Goal: Information Seeking & Learning: Check status

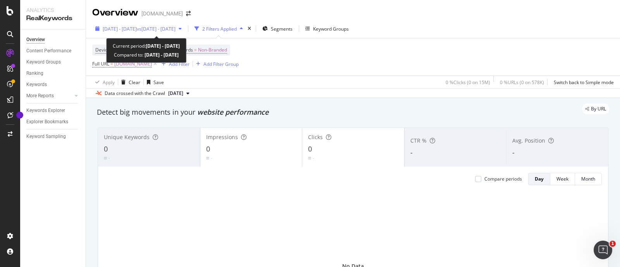
click at [119, 29] on span "[DATE] - [DATE]" at bounding box center [120, 29] width 34 height 7
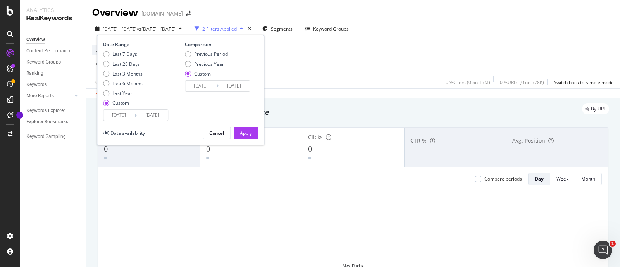
click at [121, 113] on input "[DATE]" at bounding box center [119, 115] width 31 height 11
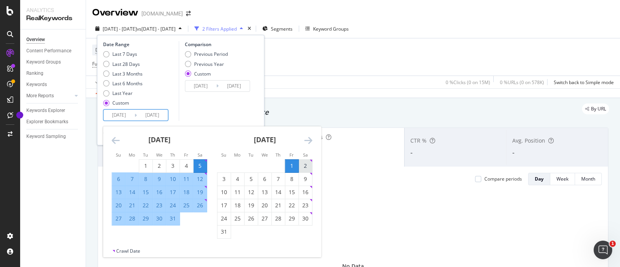
click at [306, 164] on div "2" at bounding box center [305, 166] width 13 height 8
type input "[DATE]"
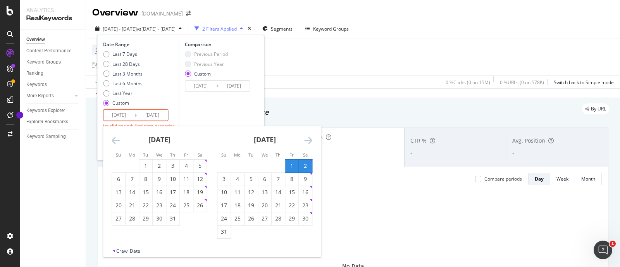
click at [306, 164] on div "2" at bounding box center [305, 166] width 13 height 8
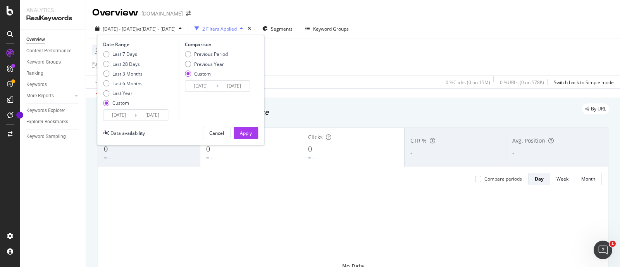
click at [135, 108] on div "Last 7 Days Last 28 Days Last 3 Months Last 6 Months Last Year Custom" at bounding box center [123, 80] width 40 height 59
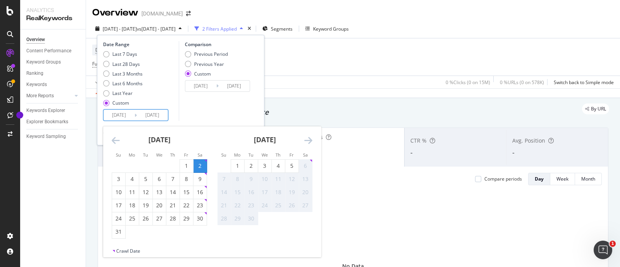
click at [138, 118] on input "[DATE]" at bounding box center [152, 115] width 31 height 11
click at [186, 218] on div "29" at bounding box center [186, 219] width 13 height 8
type input "[DATE]"
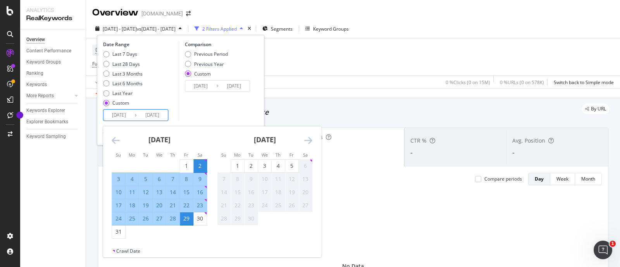
click at [118, 116] on input "[DATE]" at bounding box center [119, 115] width 31 height 11
click at [115, 140] on icon "Move backward to switch to the previous month." at bounding box center [116, 140] width 8 height 9
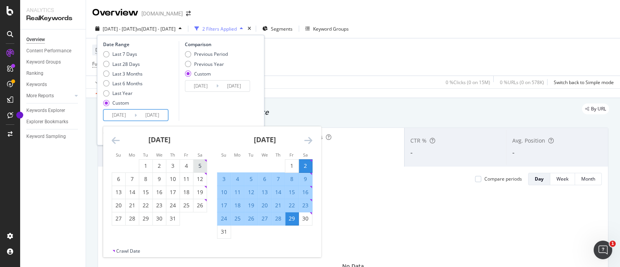
click at [200, 164] on div "5" at bounding box center [199, 166] width 13 height 8
type input "[DATE]"
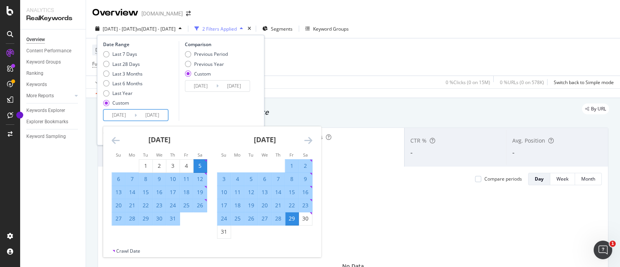
click at [200, 166] on div "5" at bounding box center [199, 166] width 13 height 8
type input "[DATE]"
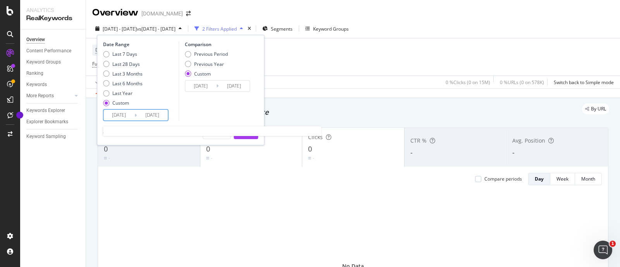
click at [131, 117] on input "[DATE]" at bounding box center [119, 115] width 31 height 11
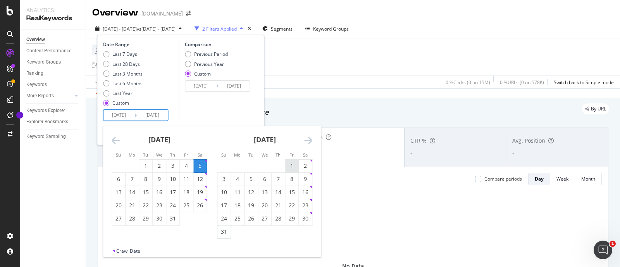
click at [294, 167] on div "1" at bounding box center [291, 166] width 13 height 8
click at [199, 165] on div "5" at bounding box center [199, 166] width 13 height 8
type input "[DATE]"
click at [292, 165] on div "1" at bounding box center [291, 166] width 13 height 8
type input "[DATE]"
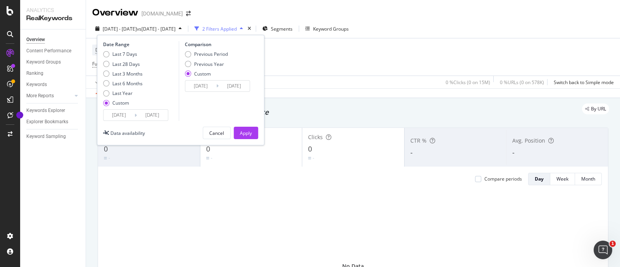
click at [204, 87] on input "[DATE]" at bounding box center [200, 86] width 31 height 11
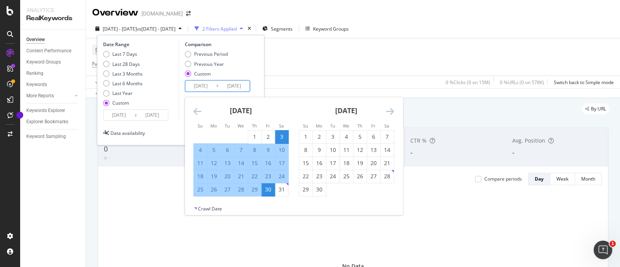
click at [189, 110] on div "[DATE] 1 2 3 4 5 6 7 8 9 10 11 12 13 14 15 16 17 18 19 20 21 22 23 24 25 26 27 …" at bounding box center [240, 146] width 105 height 99
click at [196, 112] on icon "Move backward to switch to the previous month." at bounding box center [197, 111] width 8 height 9
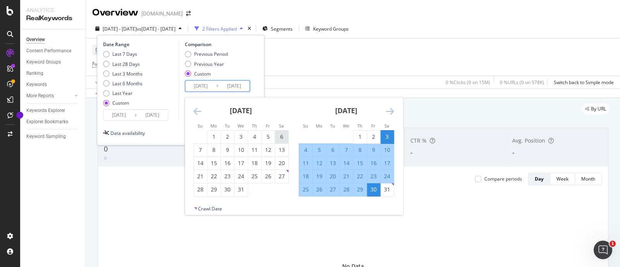
click at [282, 135] on div "6" at bounding box center [281, 137] width 13 height 8
type input "[DATE]"
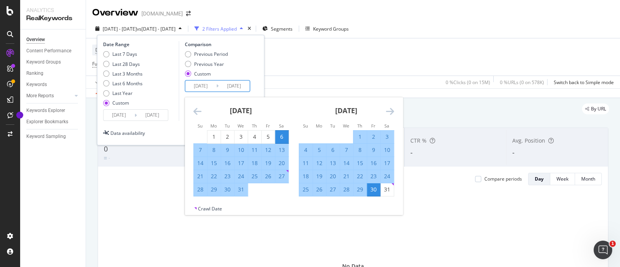
click at [282, 135] on div "6" at bounding box center [281, 137] width 13 height 8
type input "[DATE]"
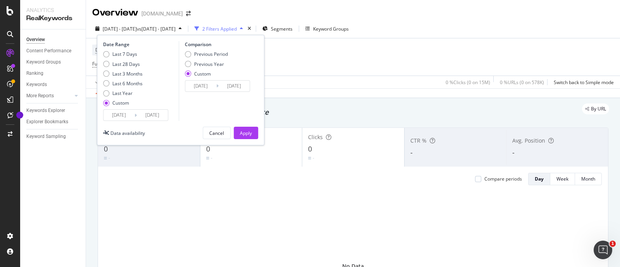
click at [204, 86] on input "[DATE]" at bounding box center [200, 86] width 31 height 11
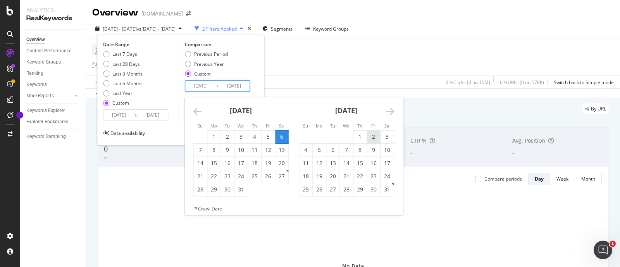
click at [371, 134] on div "2" at bounding box center [373, 137] width 13 height 8
type input "[DATE]"
click at [374, 136] on div "2" at bounding box center [373, 137] width 13 height 8
type input "[DATE]"
click at [206, 86] on input "[DATE]" at bounding box center [200, 86] width 31 height 11
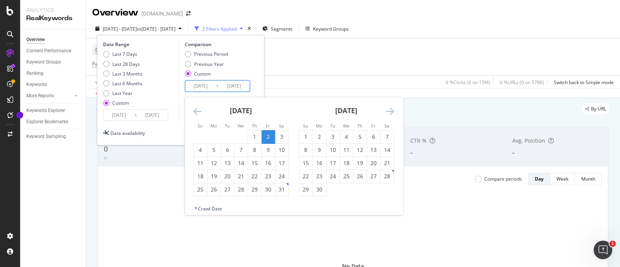
click at [197, 112] on icon "Move backward to switch to the previous month." at bounding box center [197, 111] width 8 height 9
click at [279, 132] on div "6" at bounding box center [281, 137] width 13 height 13
type input "[DATE]"
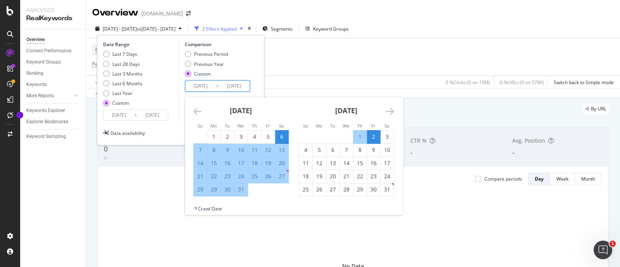
click at [262, 87] on div "Date Range Last 7 Days Last 28 Days Last 3 Months Last 6 Months Last Year Custo…" at bounding box center [180, 90] width 167 height 110
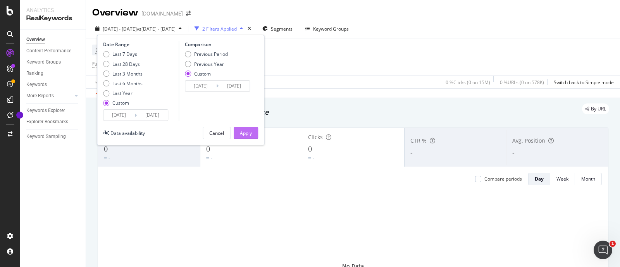
click at [246, 132] on div "Apply" at bounding box center [246, 133] width 12 height 7
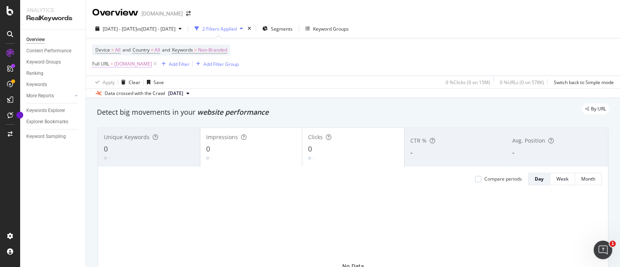
click at [118, 63] on span "[DOMAIN_NAME]" at bounding box center [133, 64] width 38 height 11
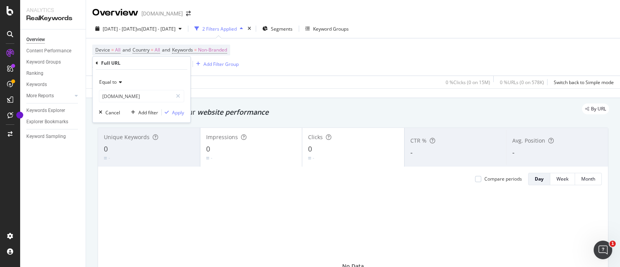
click at [114, 79] on span "Equal to" at bounding box center [107, 82] width 17 height 7
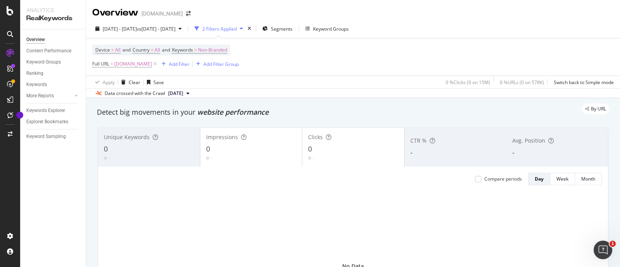
click at [299, 88] on div "Apply Clear Save 0 % Clicks ( 0 on 15M ) 0 % URLs ( 0 on 578K ) Switch back to …" at bounding box center [353, 82] width 534 height 13
click at [119, 65] on span "[DOMAIN_NAME]" at bounding box center [133, 64] width 38 height 11
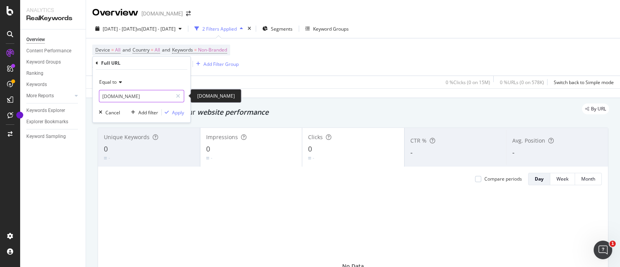
click at [128, 94] on input "[DOMAIN_NAME]" at bounding box center [135, 96] width 73 height 12
click at [127, 94] on input "[DOMAIN_NAME]" at bounding box center [135, 96] width 73 height 12
paste input "[URL][DOMAIN_NAME]"
type input "[URL][DOMAIN_NAME]"
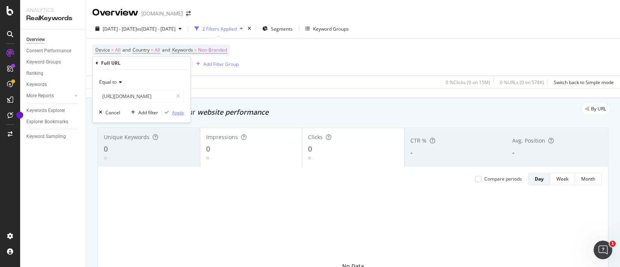
click at [182, 114] on div "Apply" at bounding box center [178, 112] width 12 height 7
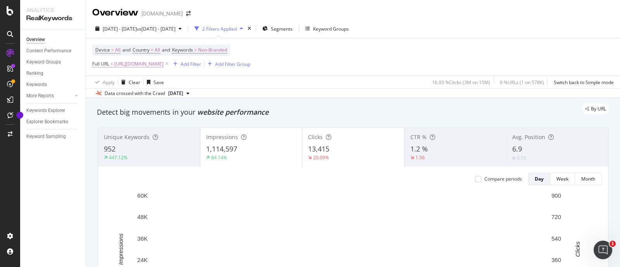
click at [145, 66] on span "[URL][DOMAIN_NAME]" at bounding box center [138, 64] width 49 height 11
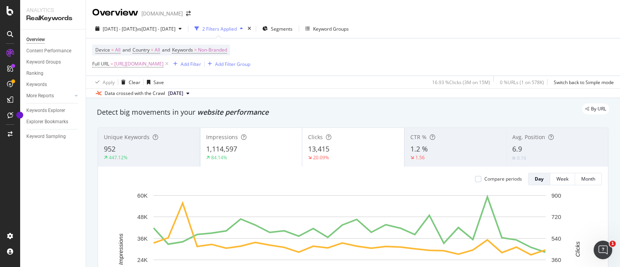
click at [335, 64] on div "Device = All and Country = All and Keywords = Non-Branded Full URL = [URL][DOMA…" at bounding box center [353, 56] width 522 height 37
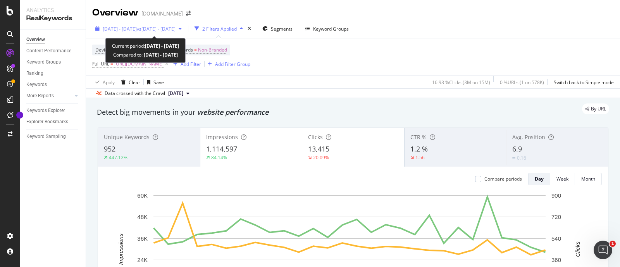
click at [128, 24] on div "[DATE] - [DATE] vs [DATE] - [DATE]" at bounding box center [138, 29] width 93 height 12
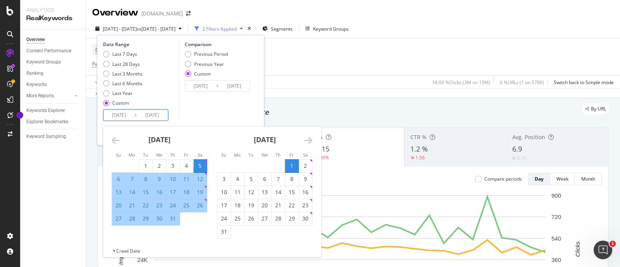
click at [124, 117] on input "[DATE]" at bounding box center [119, 115] width 31 height 11
click at [304, 164] on div "2" at bounding box center [305, 166] width 13 height 8
type input "[DATE]"
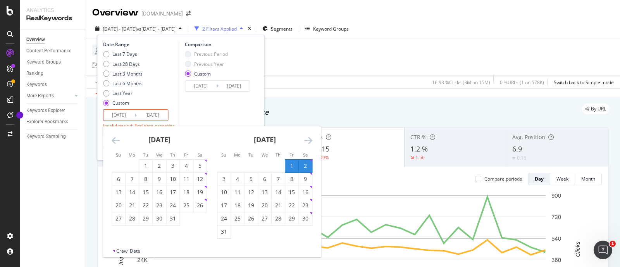
click at [305, 163] on div "2" at bounding box center [305, 166] width 13 height 8
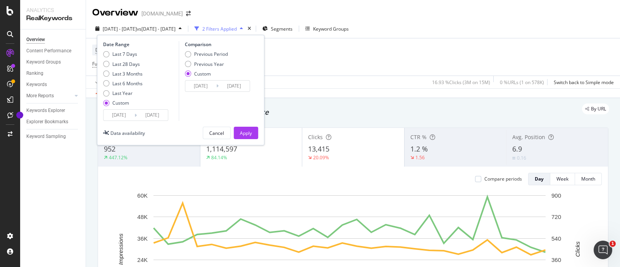
click at [139, 115] on input "[DATE]" at bounding box center [152, 115] width 31 height 11
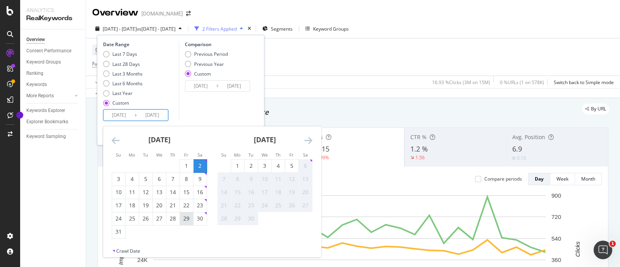
click at [185, 217] on div "29" at bounding box center [186, 219] width 13 height 8
type input "[DATE]"
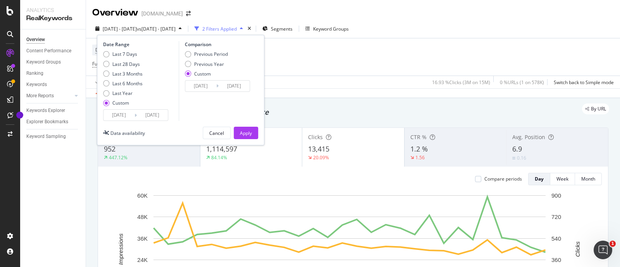
click at [123, 111] on input "[DATE]" at bounding box center [119, 115] width 31 height 11
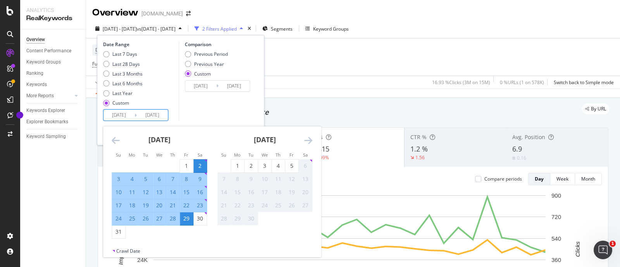
click at [195, 109] on div "Comparison Previous Period Previous Year Custom [DATE] Navigate forward to inte…" at bounding box center [216, 81] width 74 height 80
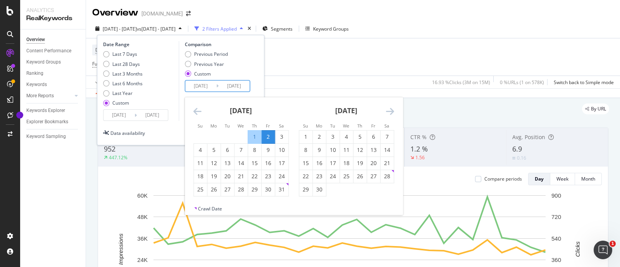
click at [207, 85] on input "[DATE]" at bounding box center [200, 86] width 31 height 11
click at [277, 134] on div "3" at bounding box center [281, 137] width 13 height 8
type input "[DATE]"
click at [283, 136] on div "3" at bounding box center [281, 137] width 13 height 8
type input "[DATE]"
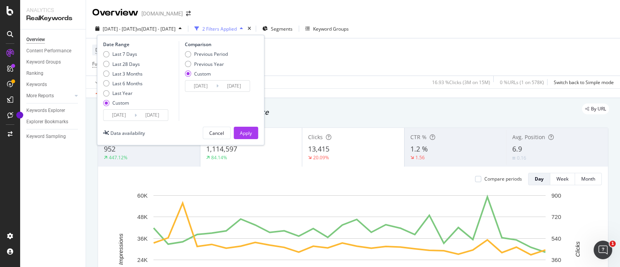
drag, startPoint x: 208, startPoint y: 77, endPoint x: 214, endPoint y: 84, distance: 8.5
click at [209, 77] on div "Previous Period Previous Year Custom" at bounding box center [206, 65] width 43 height 29
click at [215, 85] on input "[DATE]" at bounding box center [200, 86] width 31 height 11
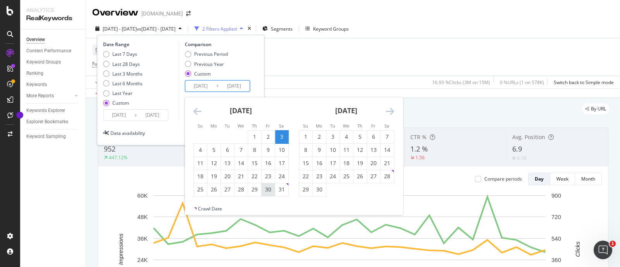
click at [270, 189] on div "30" at bounding box center [268, 190] width 13 height 8
type input "[DATE]"
click at [268, 192] on div "30" at bounding box center [268, 190] width 13 height 8
type input "[DATE]"
click at [221, 83] on input "[DATE]" at bounding box center [234, 86] width 31 height 11
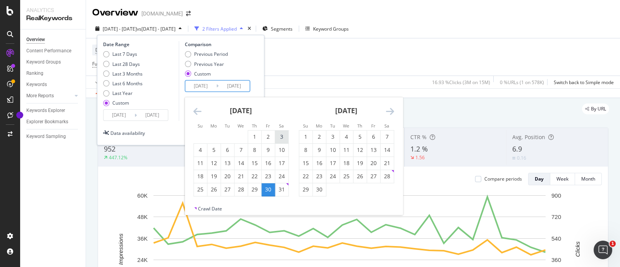
click at [283, 132] on div "3" at bounding box center [281, 137] width 13 height 13
type input "[DATE]"
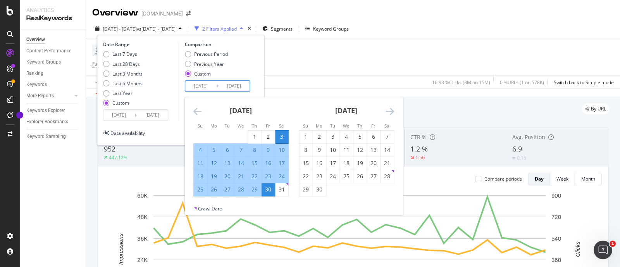
click at [257, 71] on div "Date Range Last 7 Days Last 28 Days Last 3 Months Last 6 Months Last Year Custo…" at bounding box center [180, 81] width 155 height 80
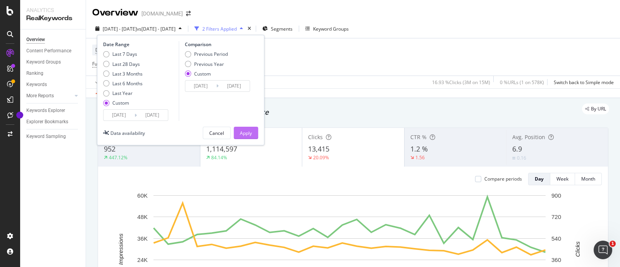
click at [248, 129] on div "Apply" at bounding box center [246, 133] width 12 height 12
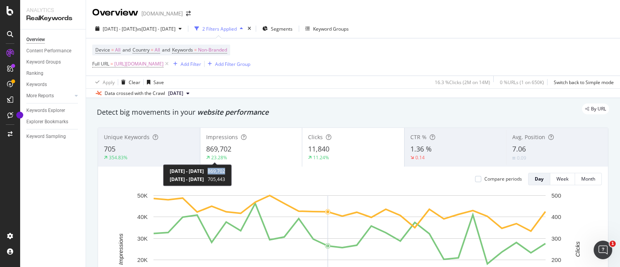
copy span "869,702"
drag, startPoint x: 243, startPoint y: 171, endPoint x: 262, endPoint y: 173, distance: 19.9
click at [232, 173] on div "[DATE] - [DATE] 869,702 [DATE] - [DATE] 705,443" at bounding box center [197, 175] width 69 height 22
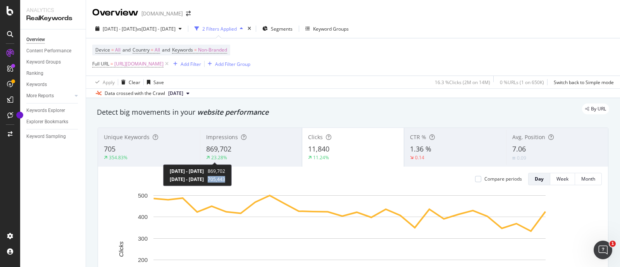
copy span "705,443"
drag, startPoint x: 241, startPoint y: 179, endPoint x: 264, endPoint y: 179, distance: 22.5
click at [232, 179] on div "[DATE] - [DATE] 869,702 [DATE] - [DATE] 705,443" at bounding box center [197, 175] width 69 height 22
